Goal: Navigation & Orientation: Find specific page/section

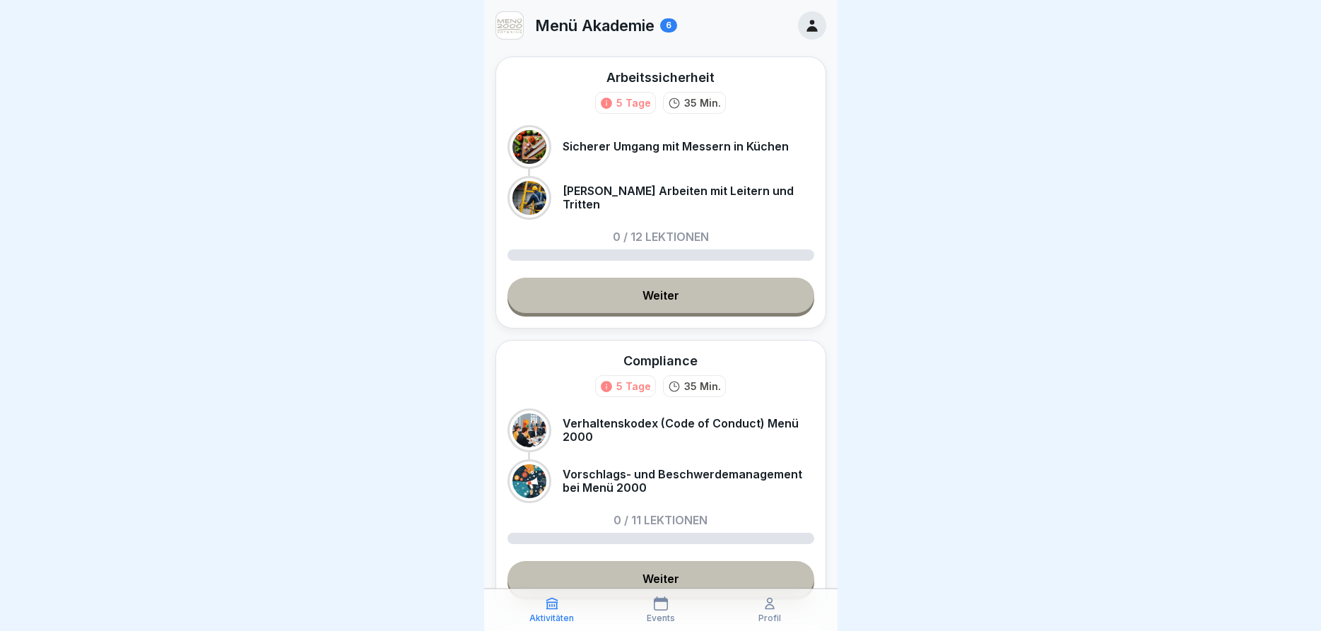
click at [810, 21] on icon at bounding box center [812, 26] width 16 height 16
click at [770, 609] on icon at bounding box center [769, 604] width 8 height 11
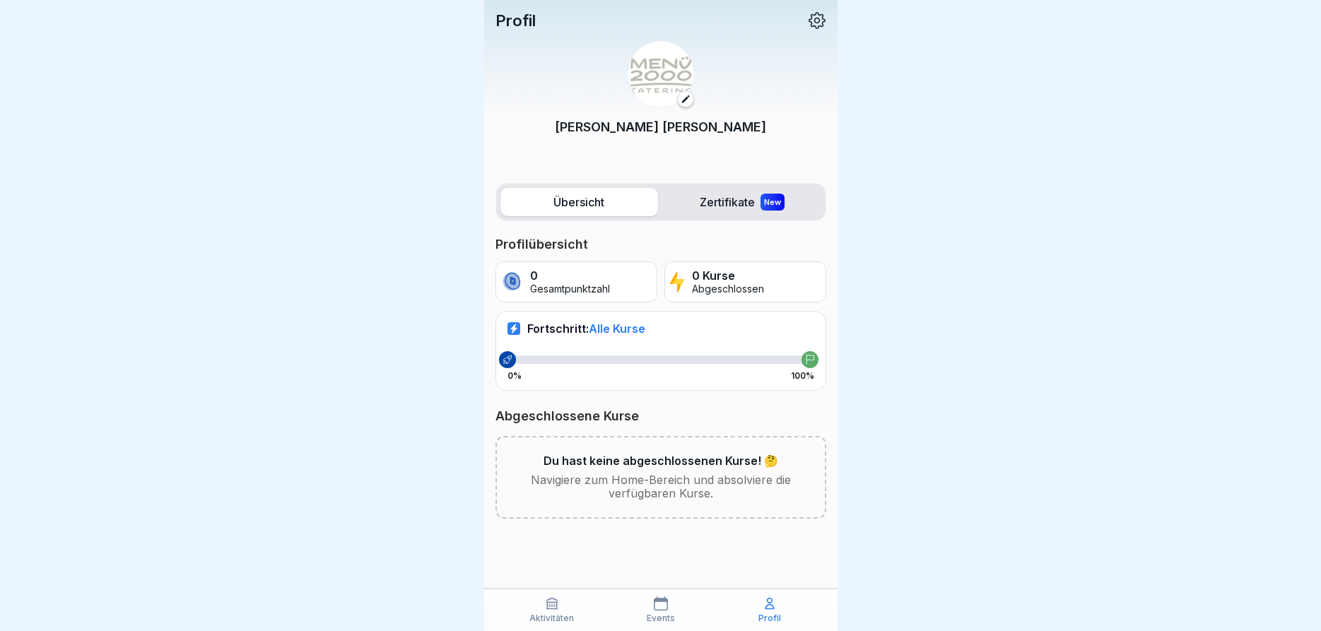
click at [818, 13] on icon at bounding box center [817, 20] width 17 height 17
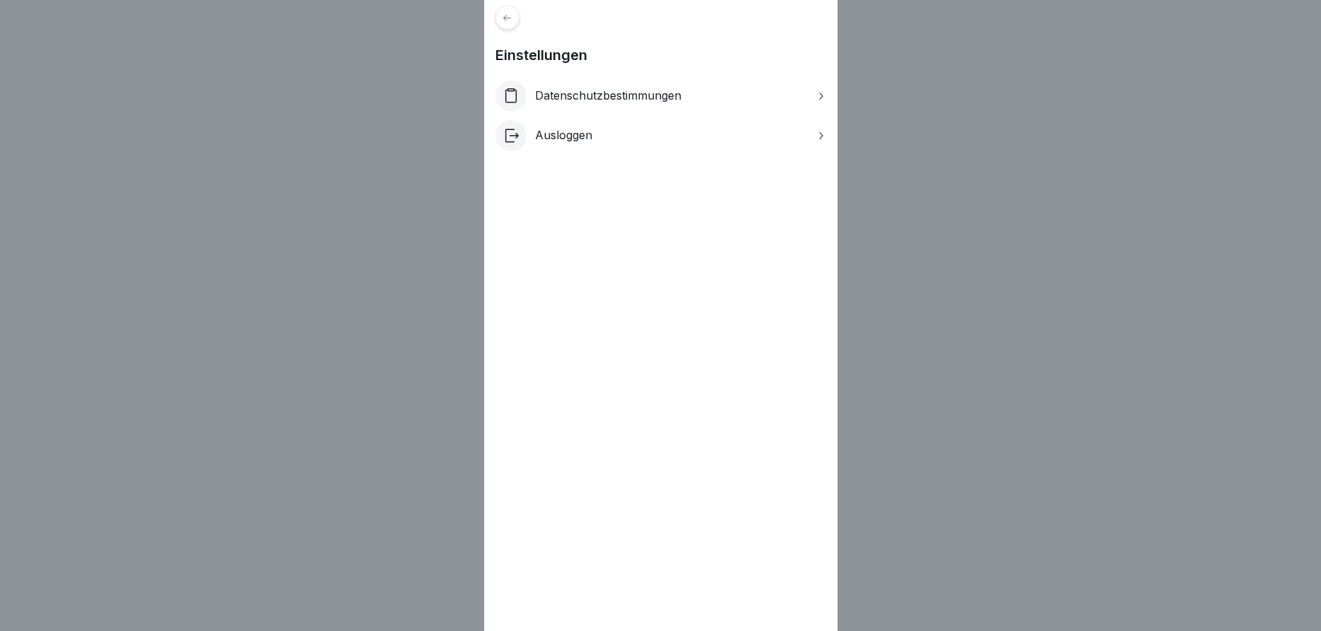
click at [818, 95] on icon at bounding box center [820, 95] width 11 height 11
